Goal: Task Accomplishment & Management: Use online tool/utility

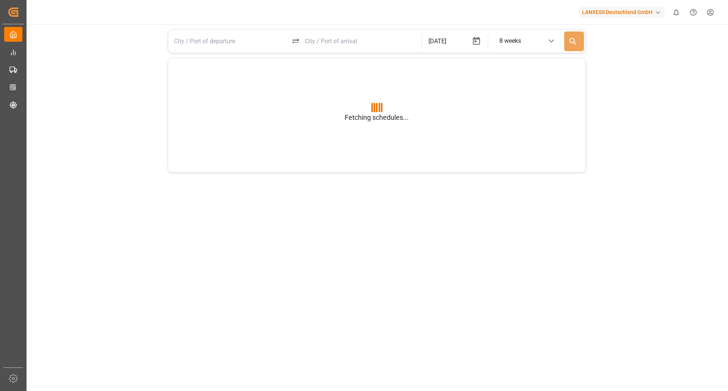
type input "BEANR"
type input "USGXX"
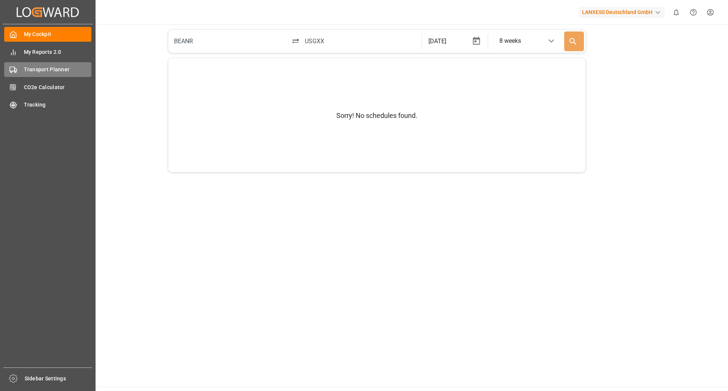
click at [41, 74] on div "Transport Planner Transport Planner" at bounding box center [47, 69] width 87 height 15
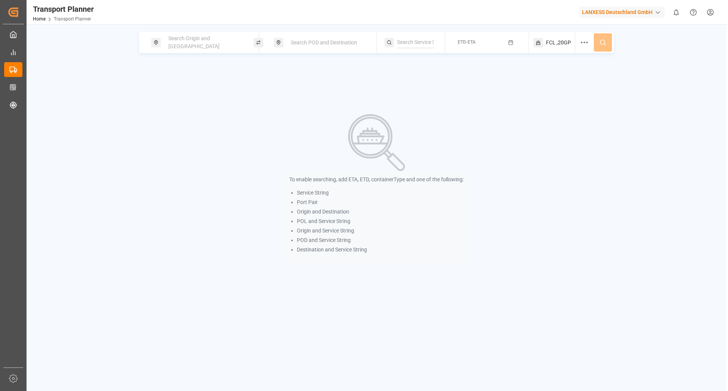
click at [188, 38] on div "Search Origin and [GEOGRAPHIC_DATA]" at bounding box center [205, 42] width 82 height 22
click at [188, 98] on input at bounding box center [198, 102] width 76 height 11
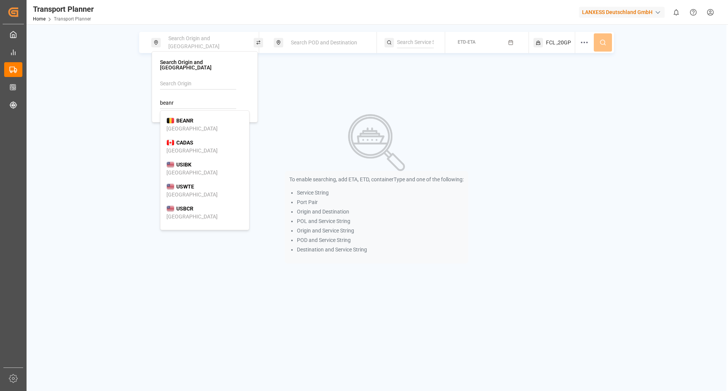
click at [187, 117] on span "BEANR" at bounding box center [184, 121] width 17 height 8
type input "BEANR"
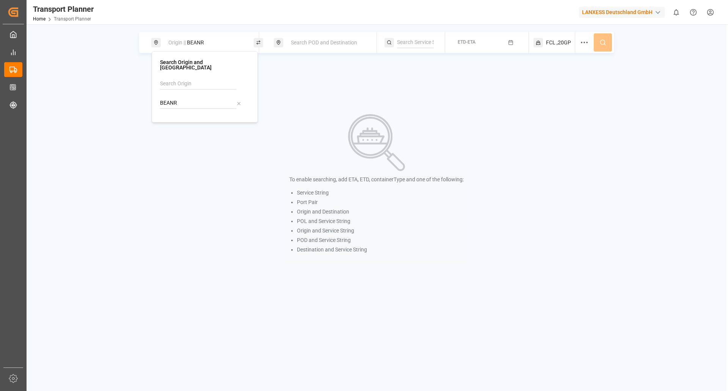
click at [192, 97] on input "BEANR" at bounding box center [198, 102] width 76 height 11
drag, startPoint x: 192, startPoint y: 97, endPoint x: 103, endPoint y: 96, distance: 88.7
click at [103, 96] on body "Created by potrace 1.15, written by [PERSON_NAME] [DATE]-[DATE] Created by potr…" at bounding box center [364, 195] width 728 height 391
click at [164, 80] on input at bounding box center [198, 83] width 76 height 11
type input "a"
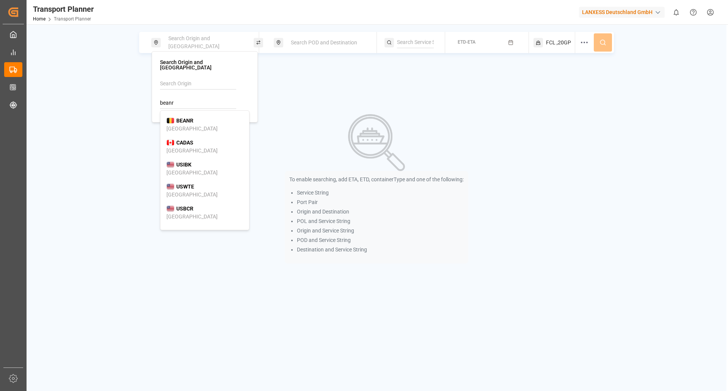
click at [201, 117] on div "BEANR [GEOGRAPHIC_DATA]" at bounding box center [204, 125] width 77 height 16
type input "BEANR"
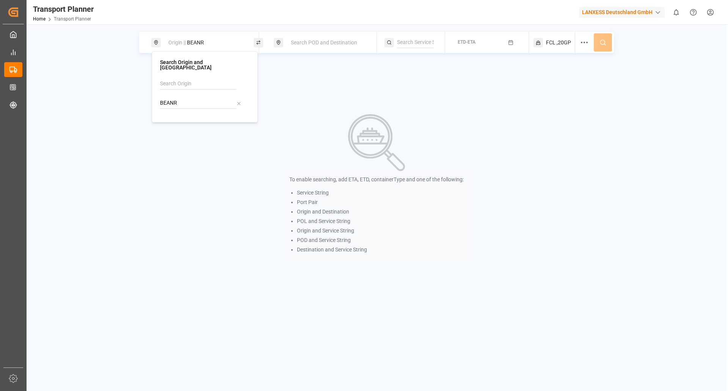
click at [336, 36] on div "Search POD and Destination" at bounding box center [327, 43] width 82 height 14
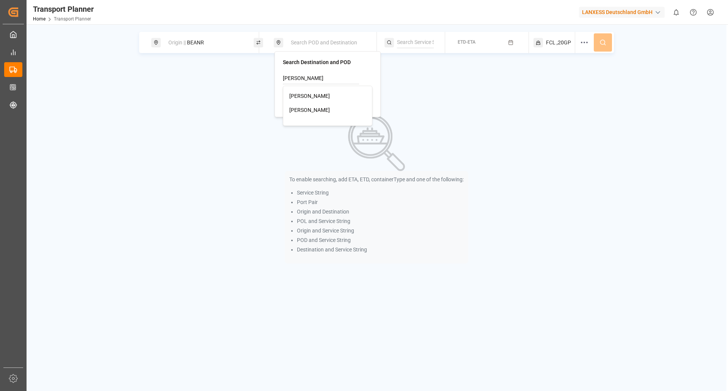
click at [304, 95] on div "[PERSON_NAME]" at bounding box center [327, 96] width 77 height 8
type input "[PERSON_NAME]"
click at [410, 83] on div "Origin || BEANR POD || [PERSON_NAME] ETD-ETA FCL ,20GP To enable searching, add…" at bounding box center [377, 159] width 700 height 255
click at [464, 48] on button "ETD-ETA" at bounding box center [487, 42] width 74 height 15
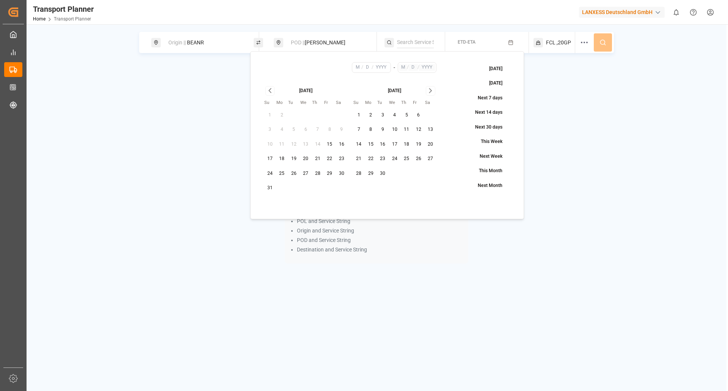
click at [418, 143] on button "19" at bounding box center [418, 144] width 12 height 12
type input "9"
type input "19"
type input "2025"
click at [432, 86] on div "[DATE] Su Mo Tu We Th Fr Sa 1 2 3 4 5 6 7 8 9 10 11 12 13 14 15 16 17 18 19 20 …" at bounding box center [349, 140] width 183 height 119
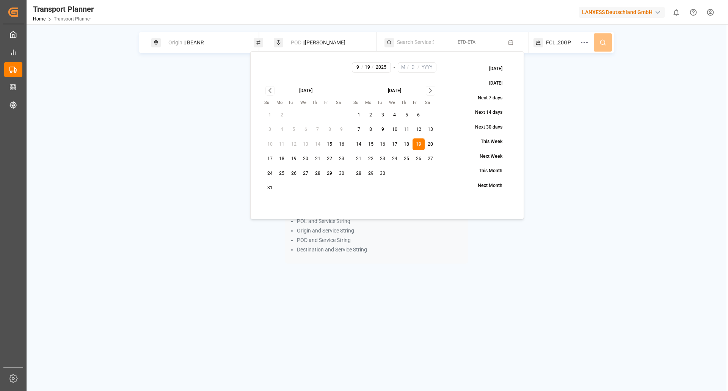
click at [431, 88] on icon "Go to next month" at bounding box center [430, 90] width 9 height 9
click at [418, 170] on button "31" at bounding box center [418, 174] width 12 height 12
type input "10"
type input "31"
type input "2025"
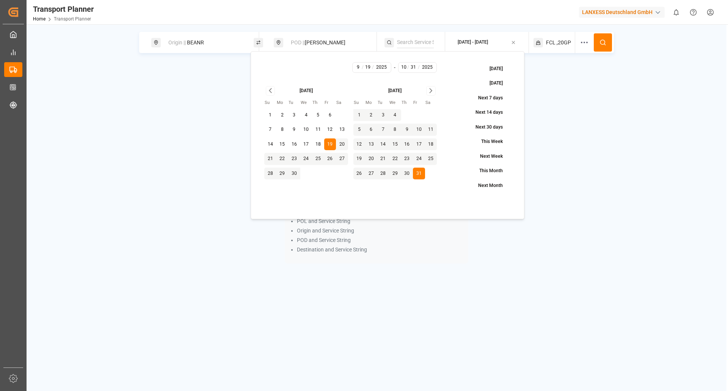
click at [606, 44] on icon at bounding box center [602, 42] width 7 height 7
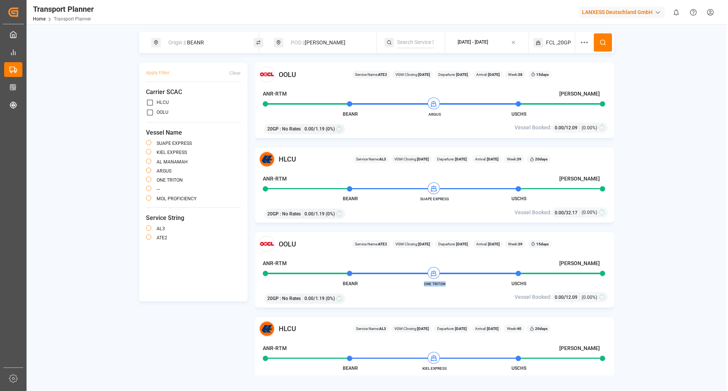
drag, startPoint x: 448, startPoint y: 281, endPoint x: 422, endPoint y: 284, distance: 25.9
click at [422, 284] on span "ONE TRITON" at bounding box center [435, 284] width 42 height 6
copy span "ONE TRITON"
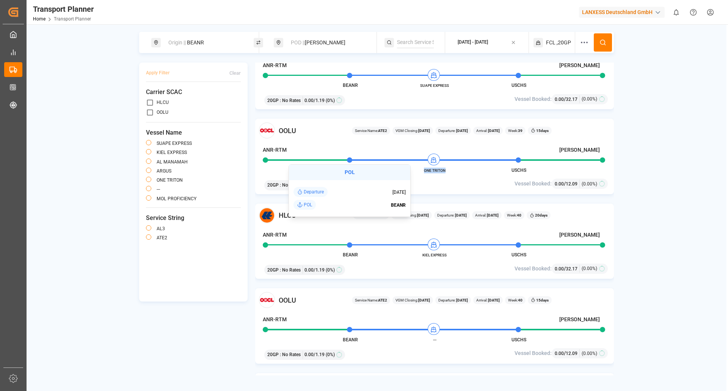
scroll to position [114, 0]
drag, startPoint x: 449, startPoint y: 258, endPoint x: 413, endPoint y: 257, distance: 36.0
click at [413, 257] on div "HLCU Service Name: AL3 VGM Closing: [DATE] Departure: [DATE] Arrival: [DATE] We…" at bounding box center [434, 240] width 359 height 75
click at [451, 262] on div "20GP : No Rates 0.00 / 1.19 (0%)" at bounding box center [377, 268] width 230 height 13
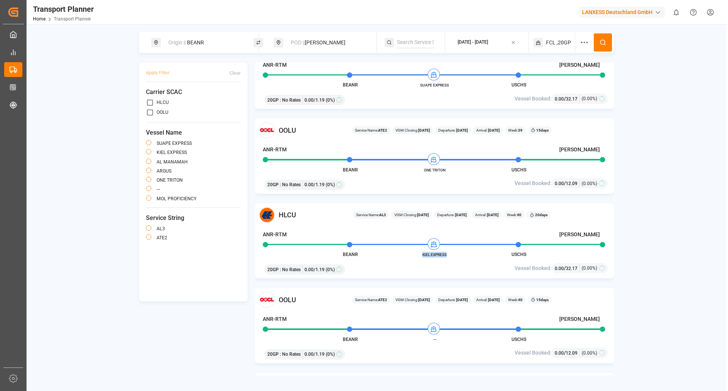
drag, startPoint x: 447, startPoint y: 256, endPoint x: 421, endPoint y: 255, distance: 25.8
click at [421, 255] on span "KIEL EXPRESS" at bounding box center [435, 255] width 42 height 6
copy span "KIEL EXPRESS"
